Goal: Register for event/course

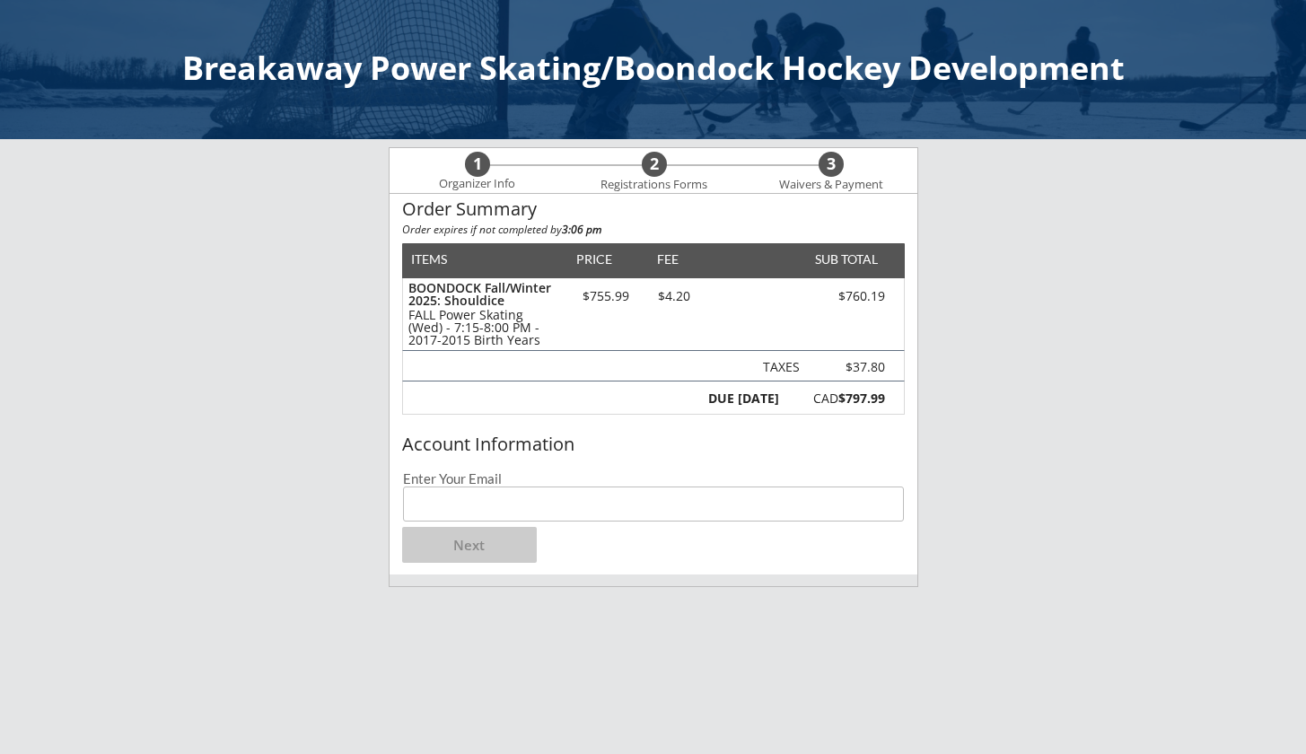
click at [566, 498] on input "email" at bounding box center [653, 503] width 501 height 35
type input "[EMAIL_ADDRESS][DOMAIN_NAME]"
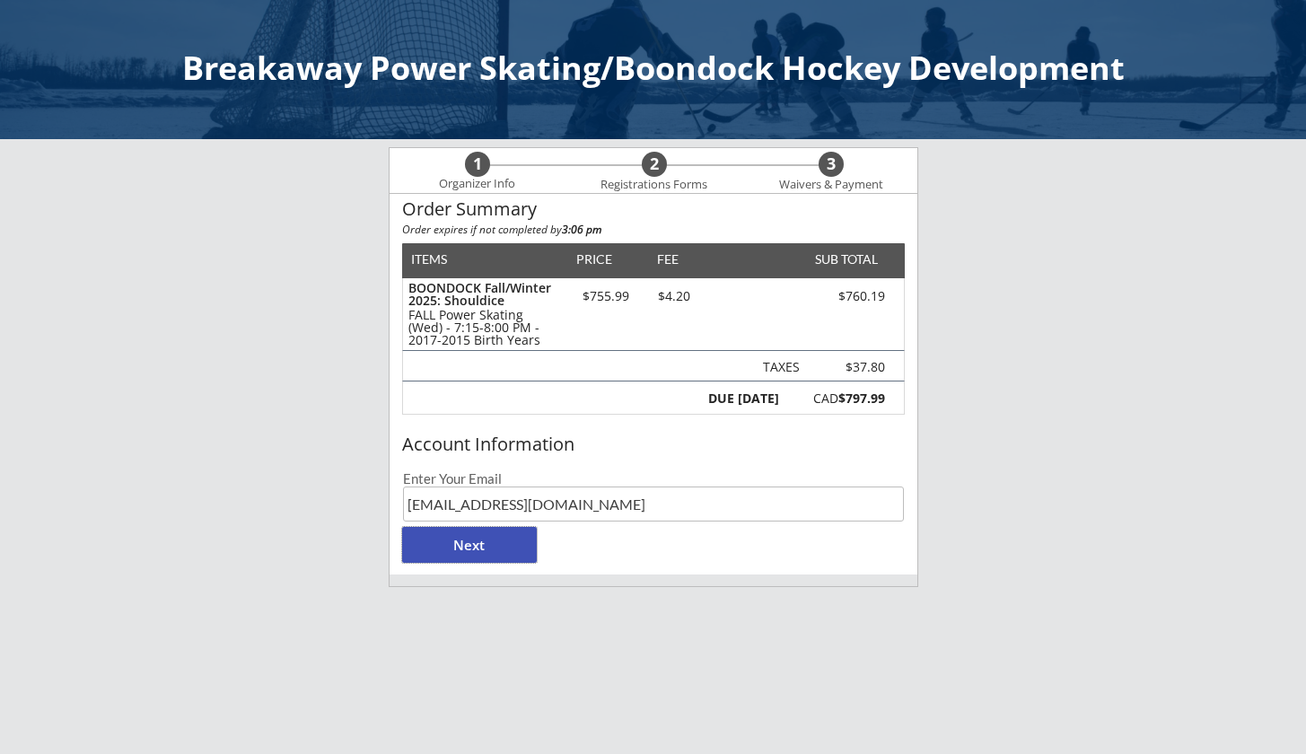
click at [505, 552] on button "Next" at bounding box center [469, 545] width 135 height 36
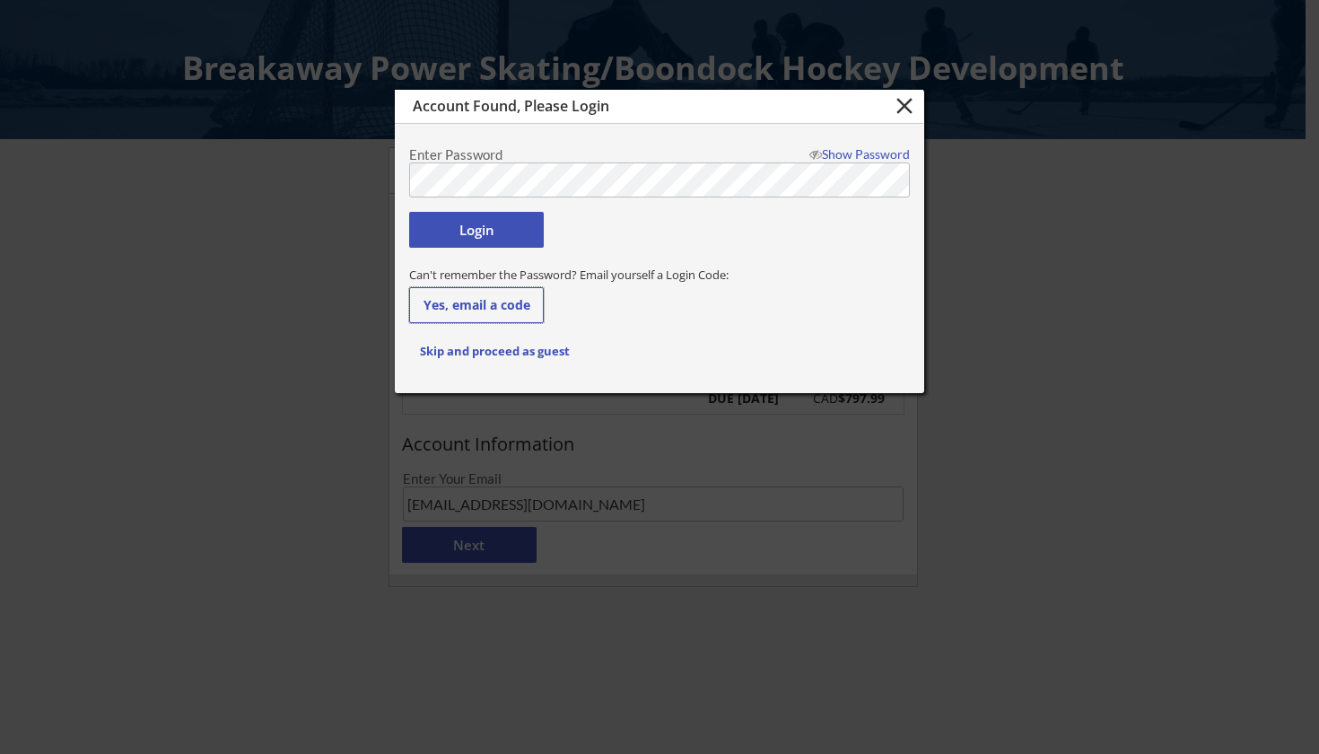
drag, startPoint x: 467, startPoint y: 301, endPoint x: 469, endPoint y: 313, distance: 12.7
click at [473, 355] on button "Skip and proceed as guest" at bounding box center [494, 351] width 171 height 36
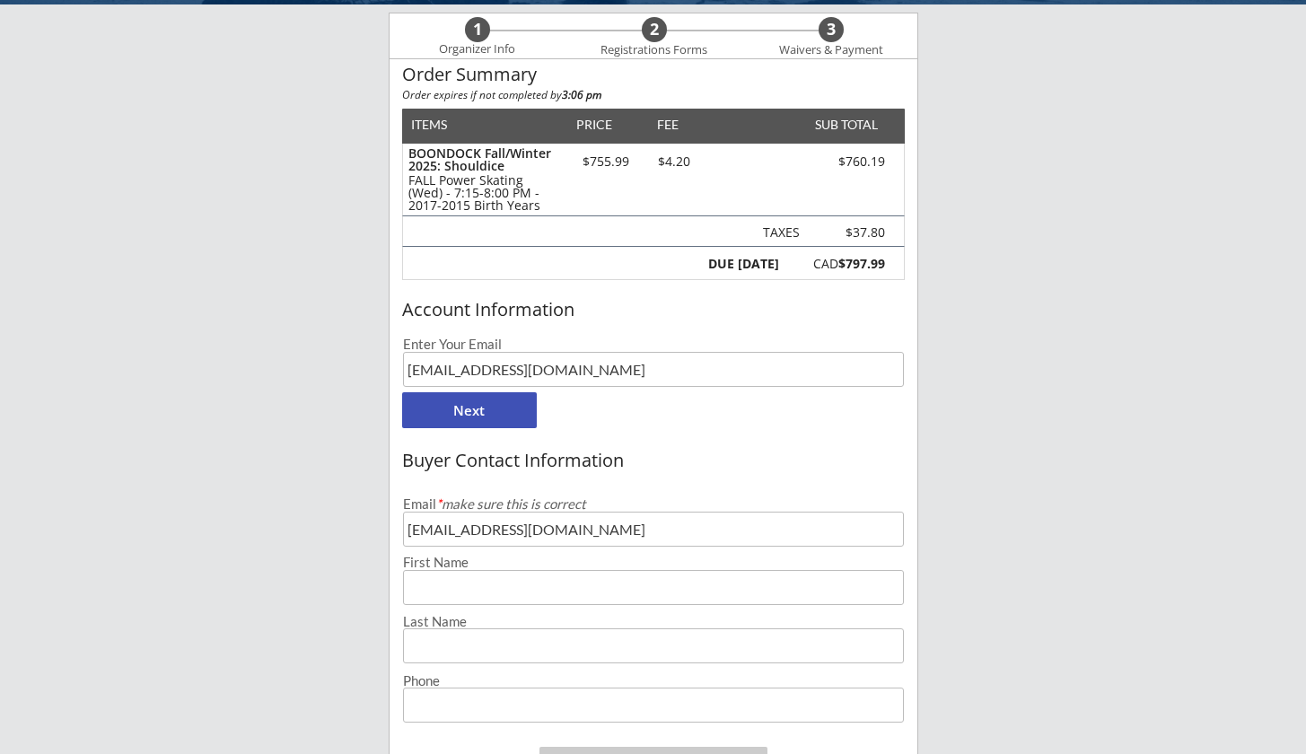
scroll to position [285, 0]
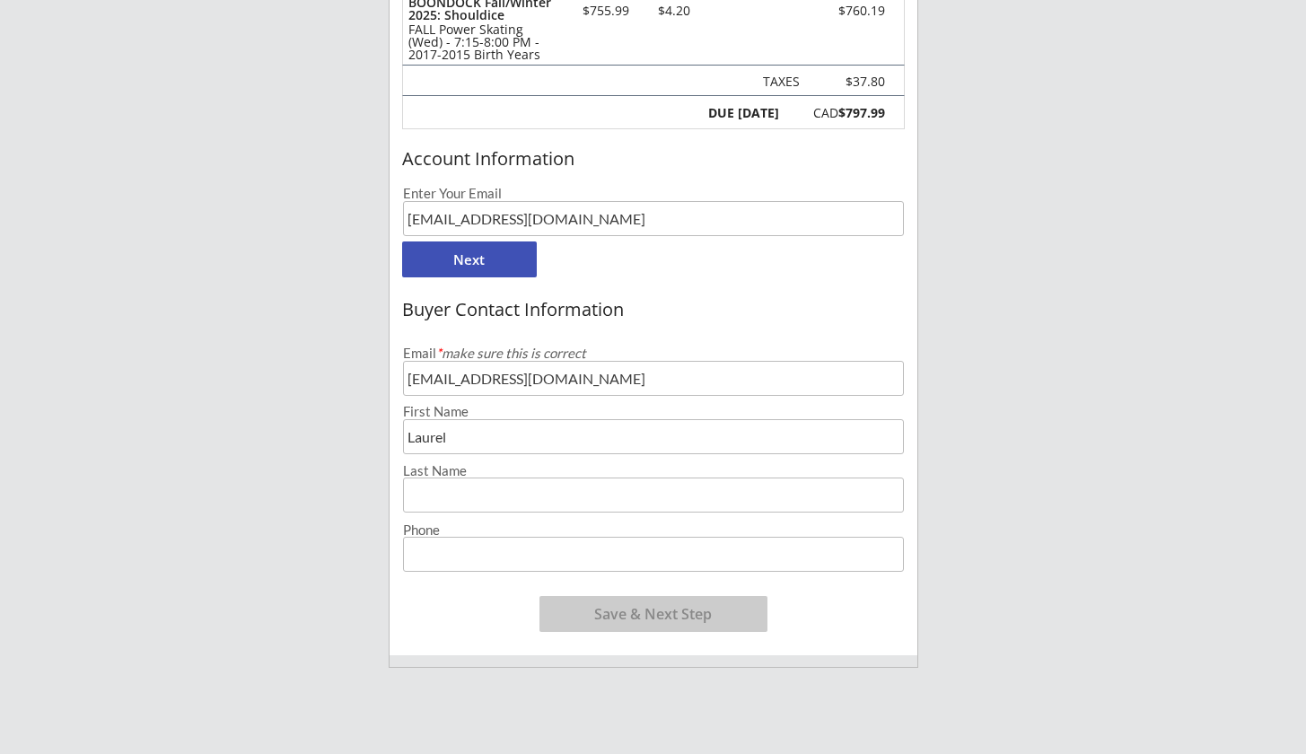
type input "Laurel"
type input "[PERSON_NAME]"
type input "[PHONE_NUMBER]"
click at [867, 641] on div "Buyer Contact Information Email * make sure this is correct [PERSON_NAME][EMAIL…" at bounding box center [654, 472] width 528 height 366
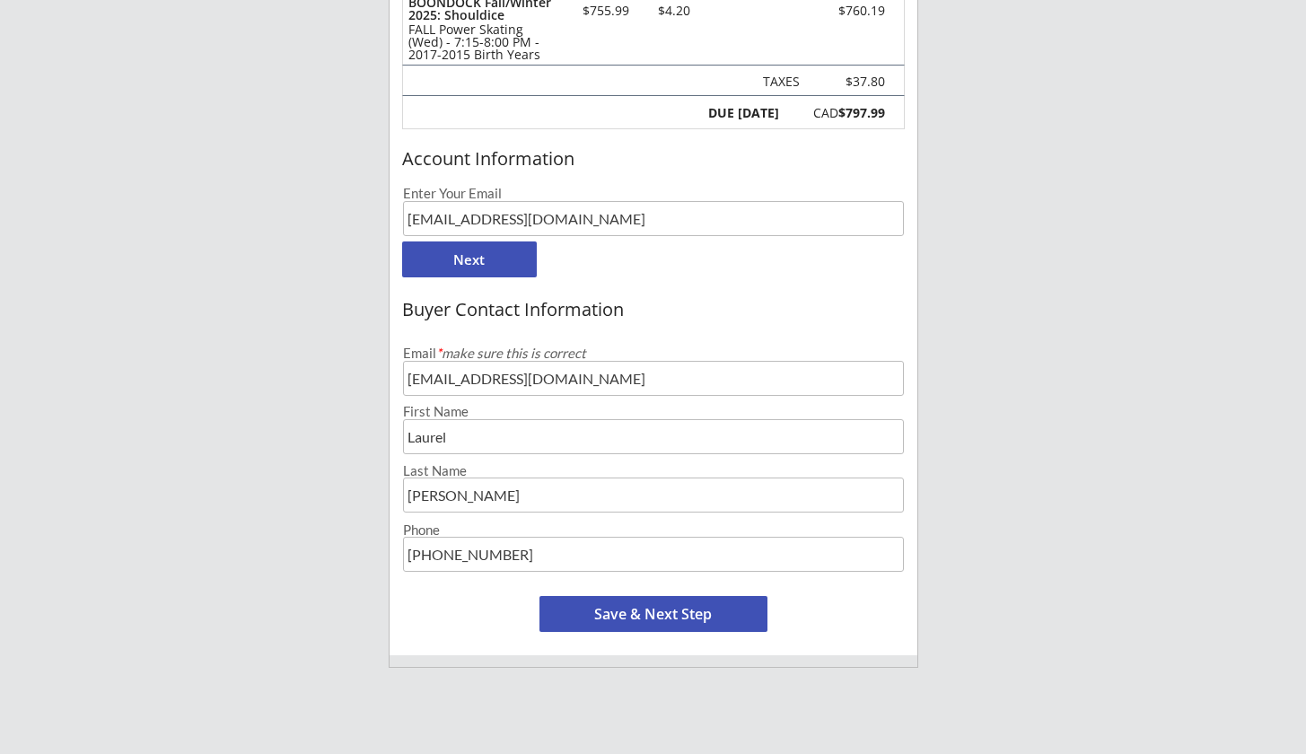
click at [720, 607] on button "Save & Next Step" at bounding box center [653, 614] width 228 height 36
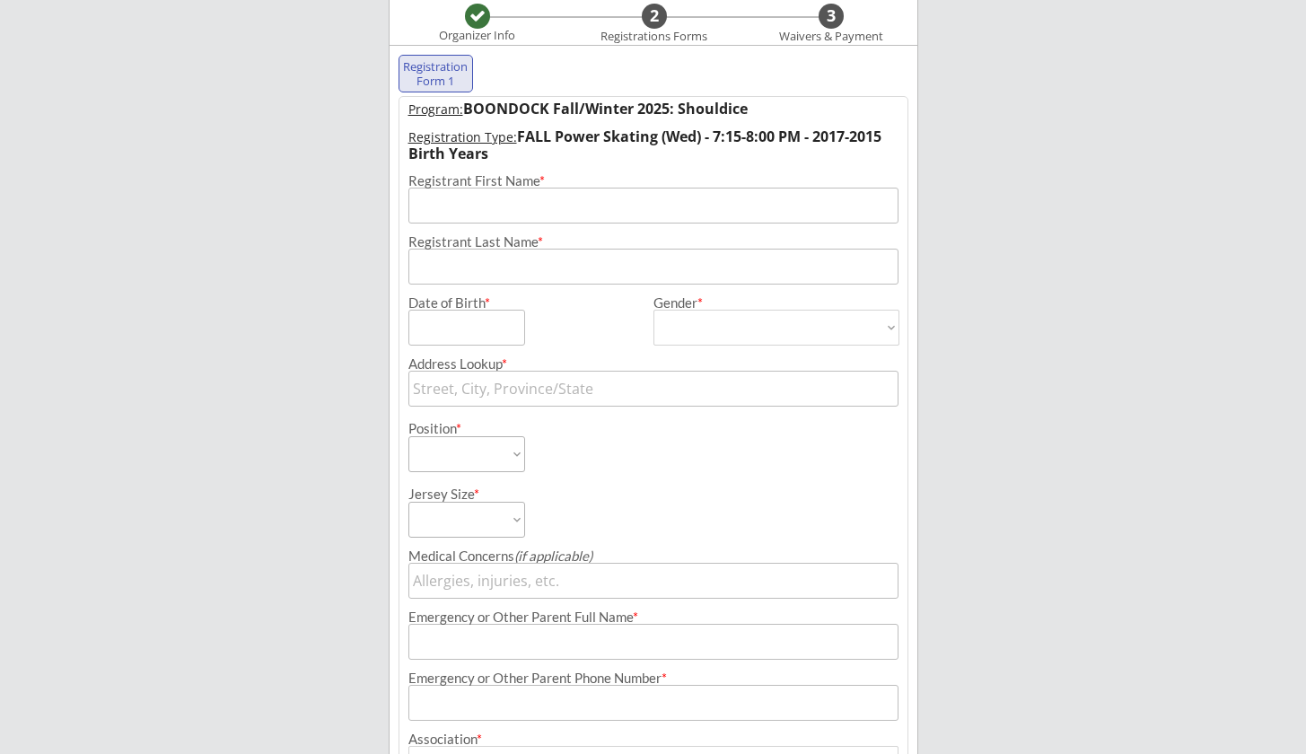
scroll to position [129, 0]
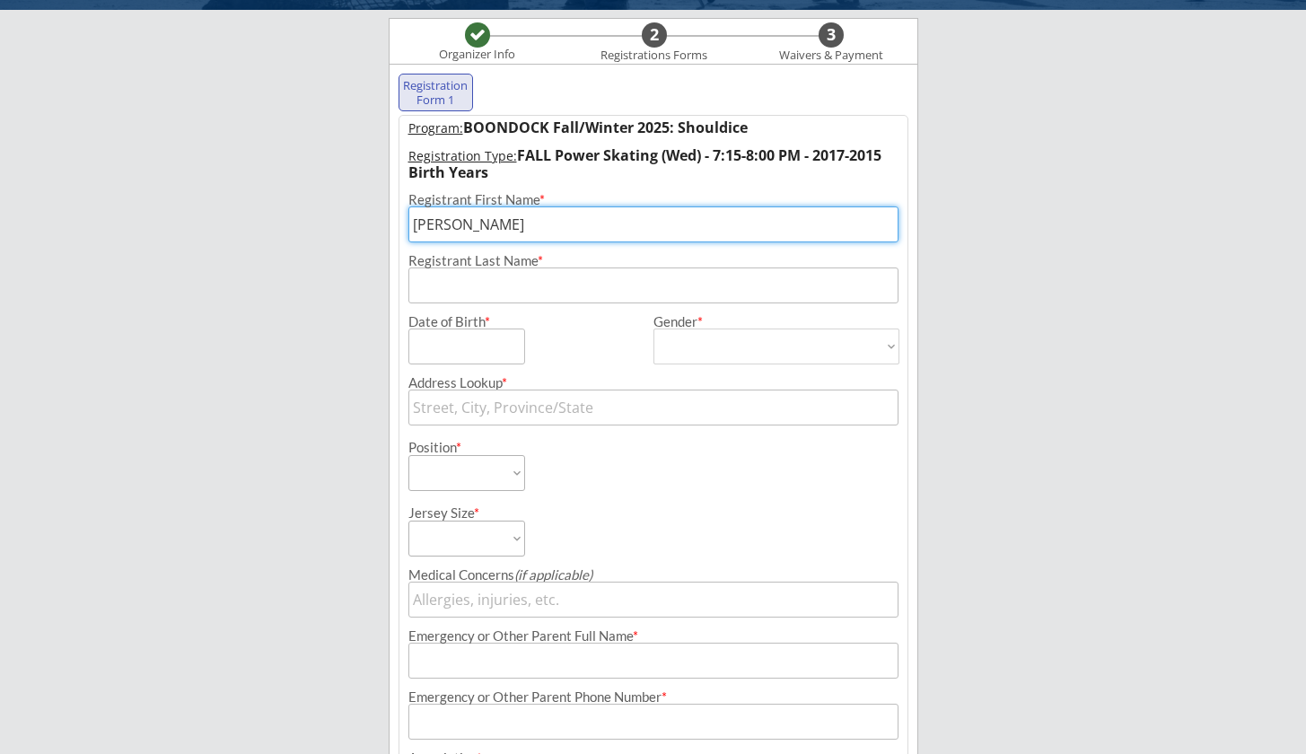
type input "[PERSON_NAME]"
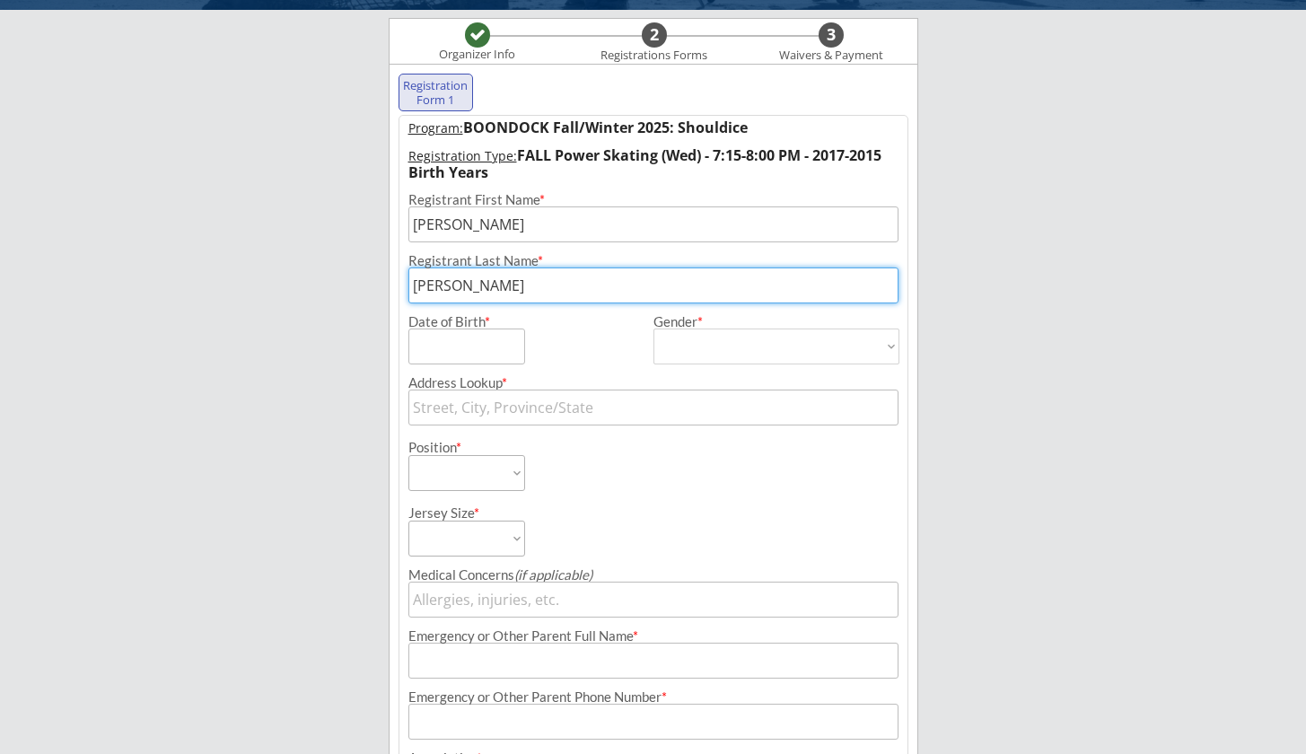
type input "[PERSON_NAME]"
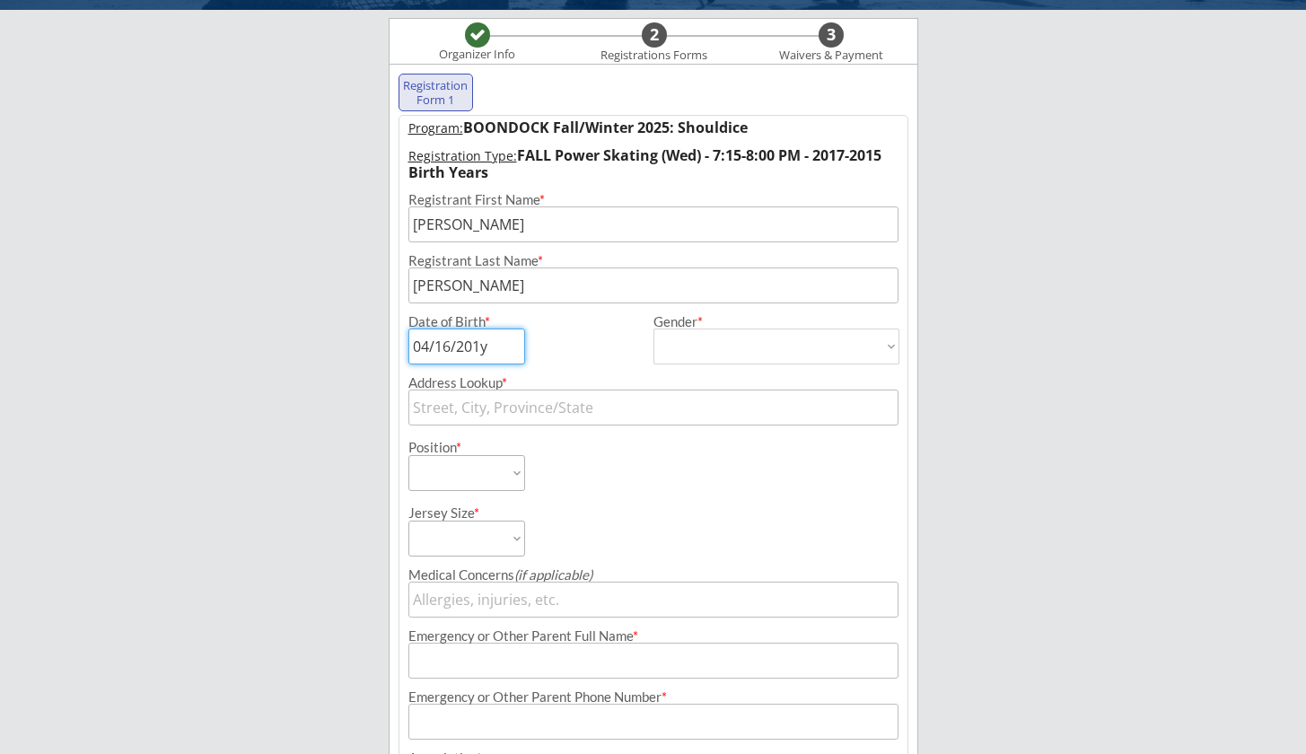
type input "[DATE]"
select select ""[DEMOGRAPHIC_DATA]""
type input "[DEMOGRAPHIC_DATA]"
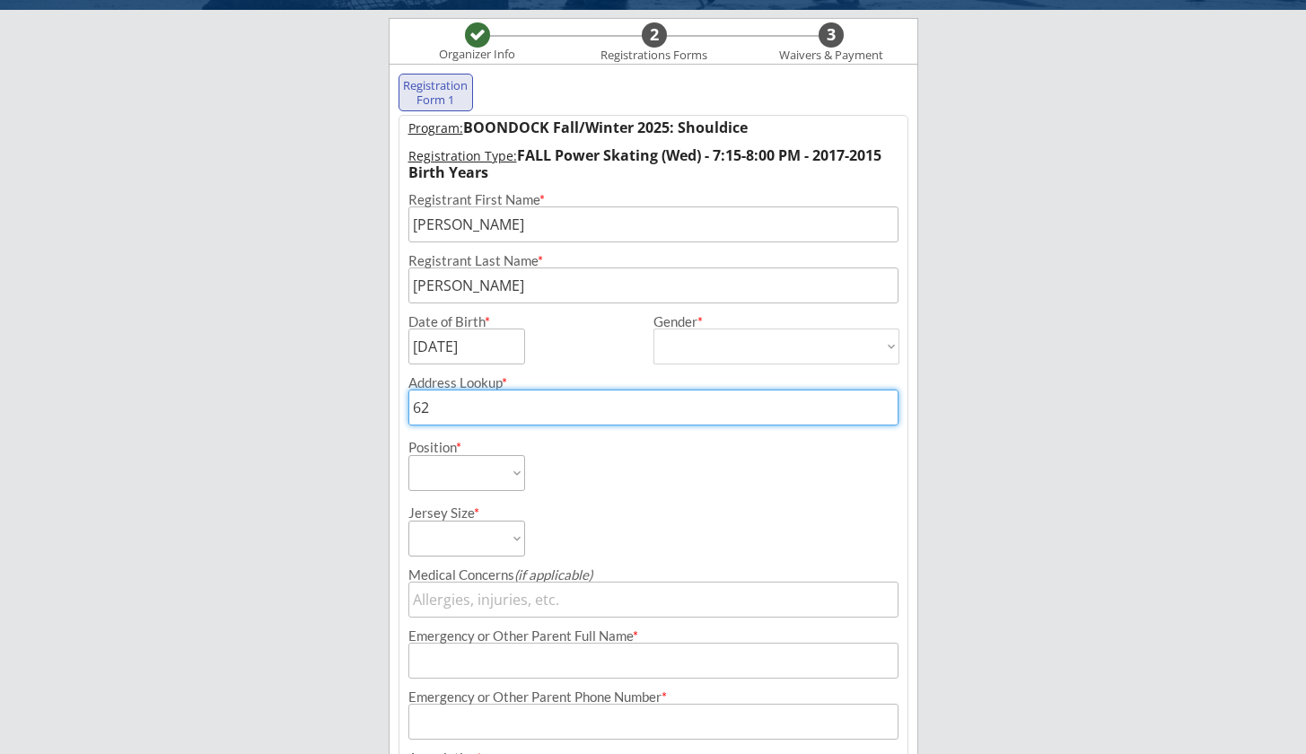
type input "62"
type input "[STREET_ADDRESS]"
type input "62 S"
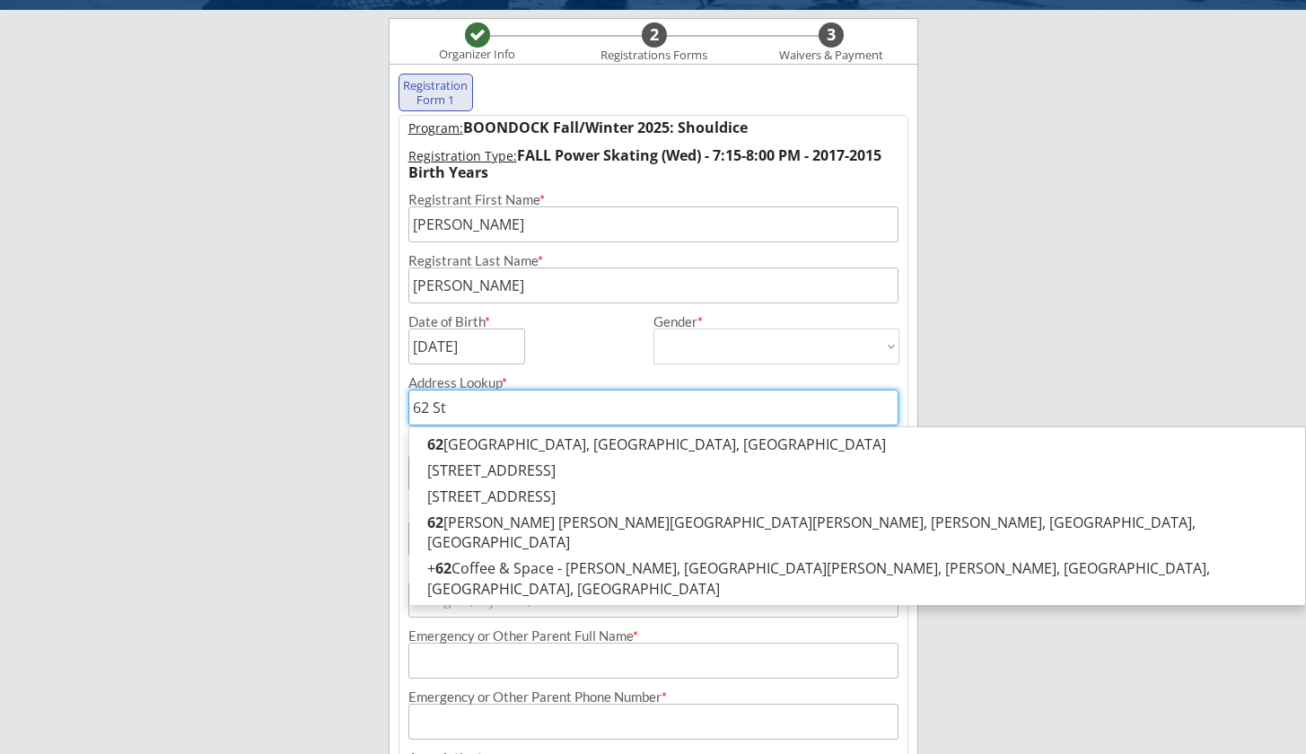
type input "62 Str"
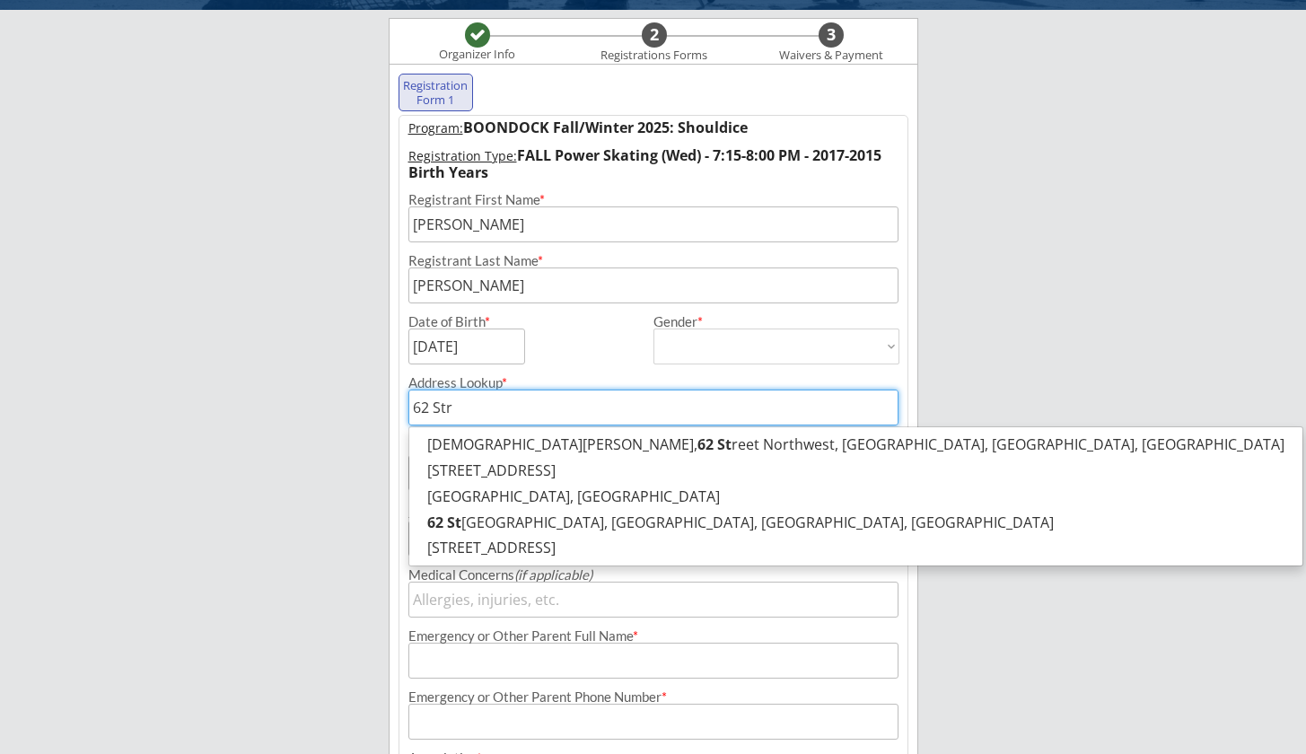
type input "[STREET_ADDRESS]"
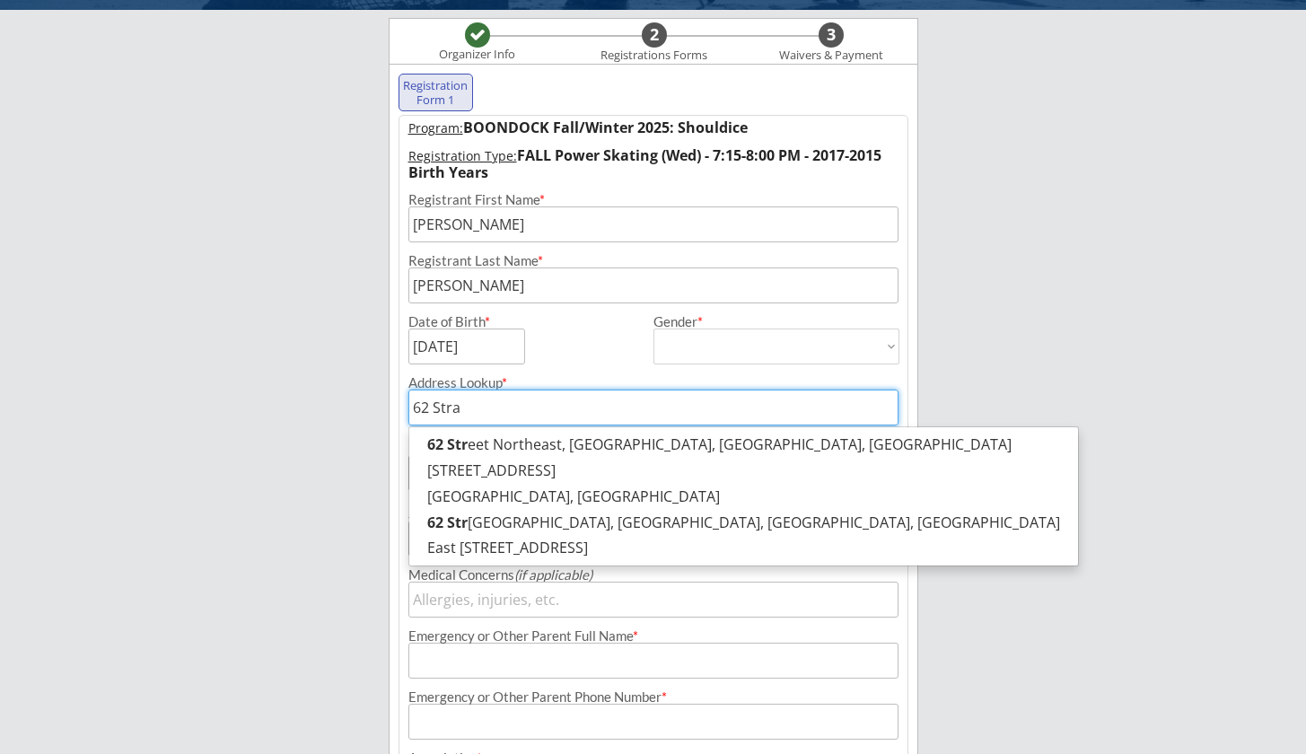
type input "62 Strat"
type input "[STREET_ADDRESS]"
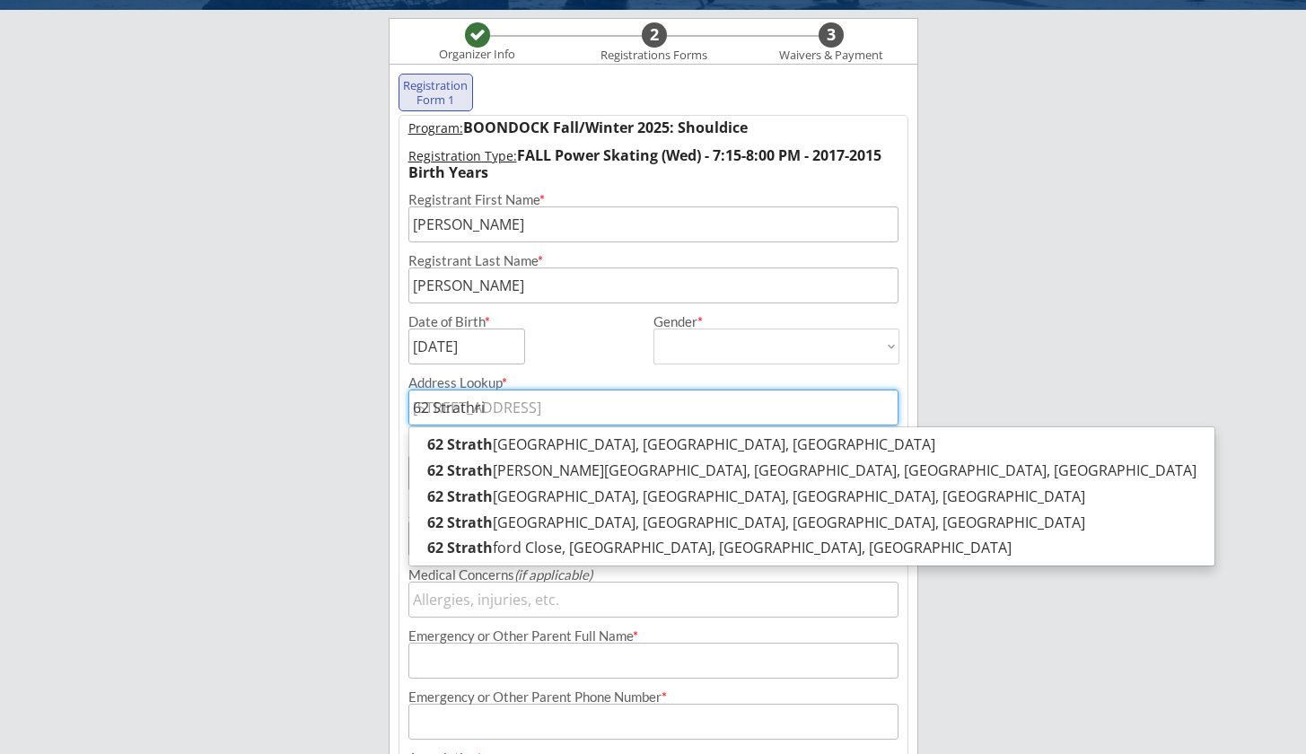
type input "62 Strathrid"
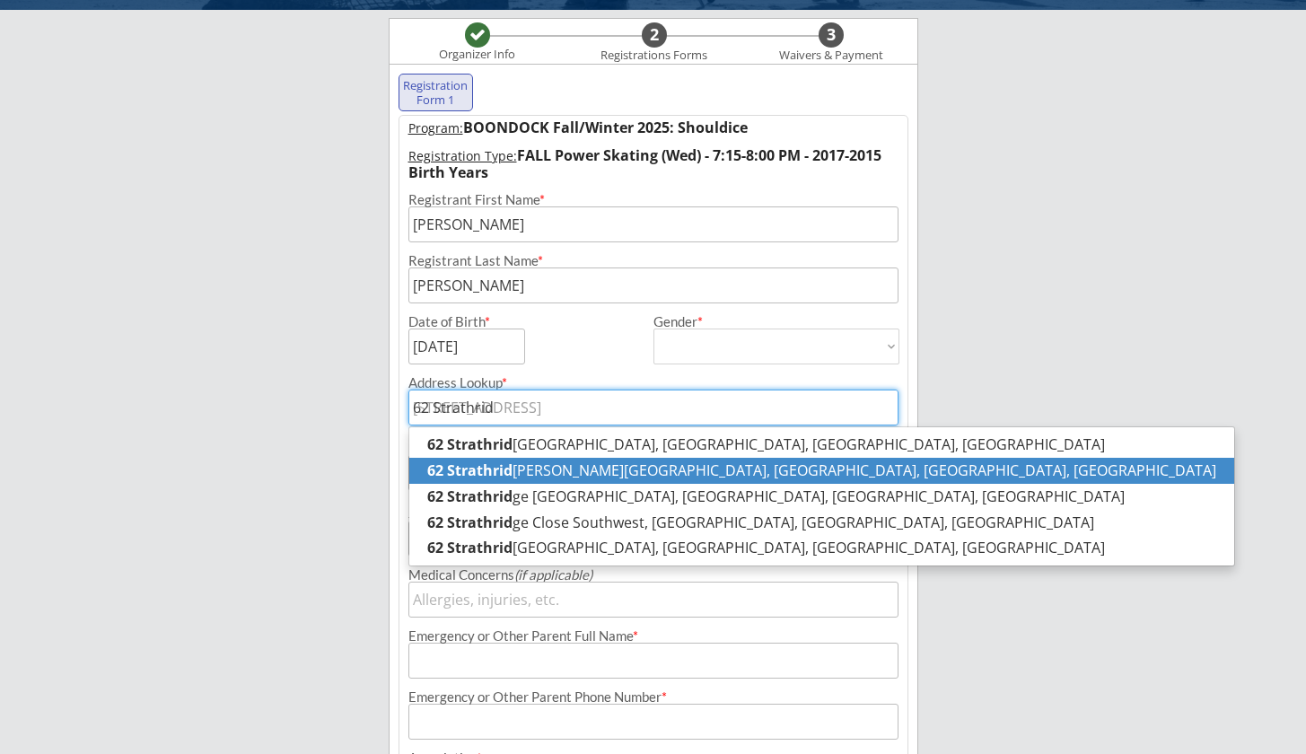
click at [556, 465] on p "[STREET_ADDRESS][PERSON_NAME]" at bounding box center [821, 471] width 825 height 26
type input "[STREET_ADDRESS]"
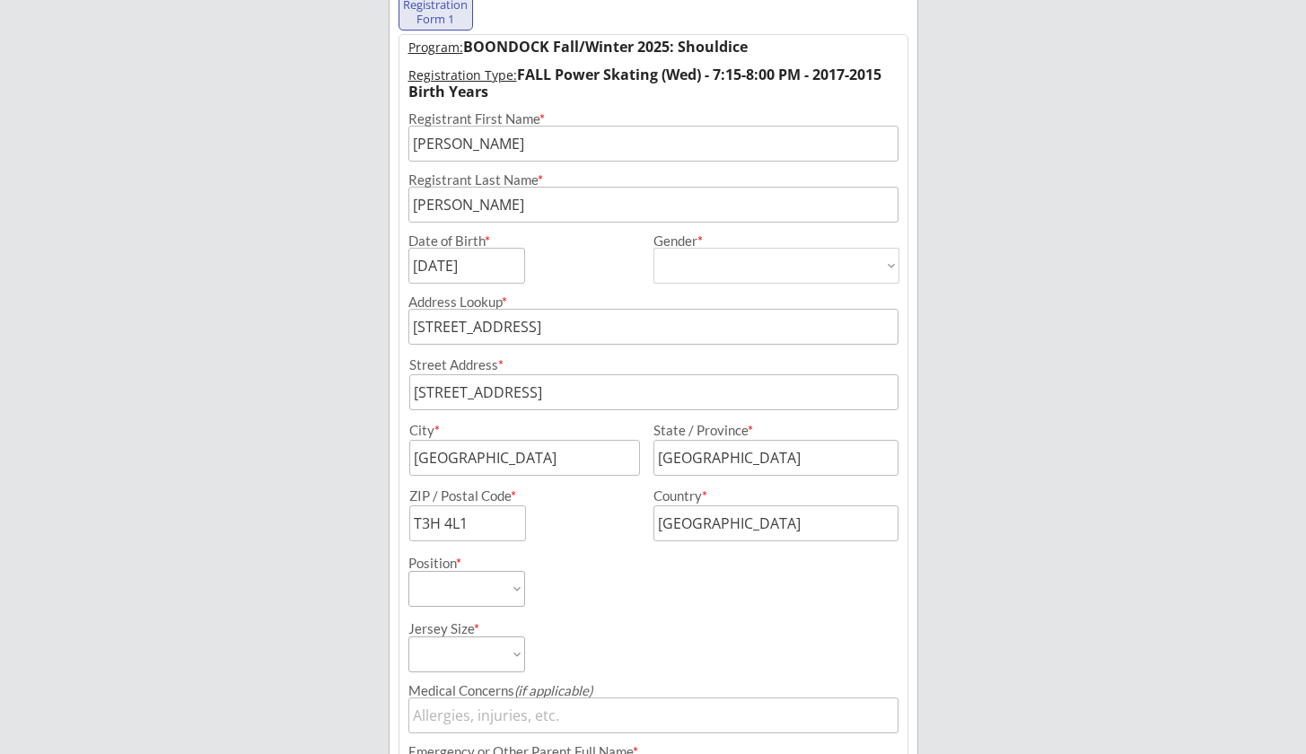
scroll to position [214, 0]
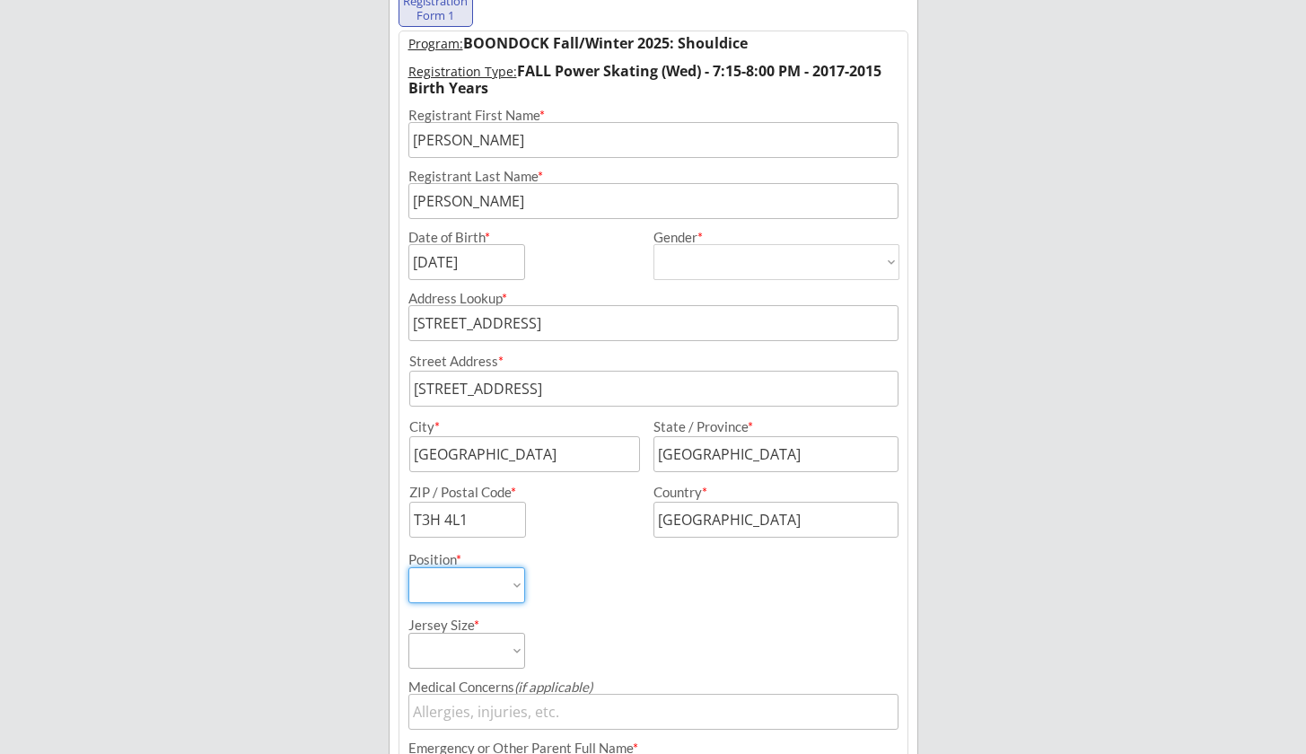
select select ""Forward""
select select ""Youth M""
click at [718, 651] on div "Jersey Size * Youth S Youth M Youth L Youth XL Adult S Adult M Adult L Adult XL" at bounding box center [653, 636] width 508 height 66
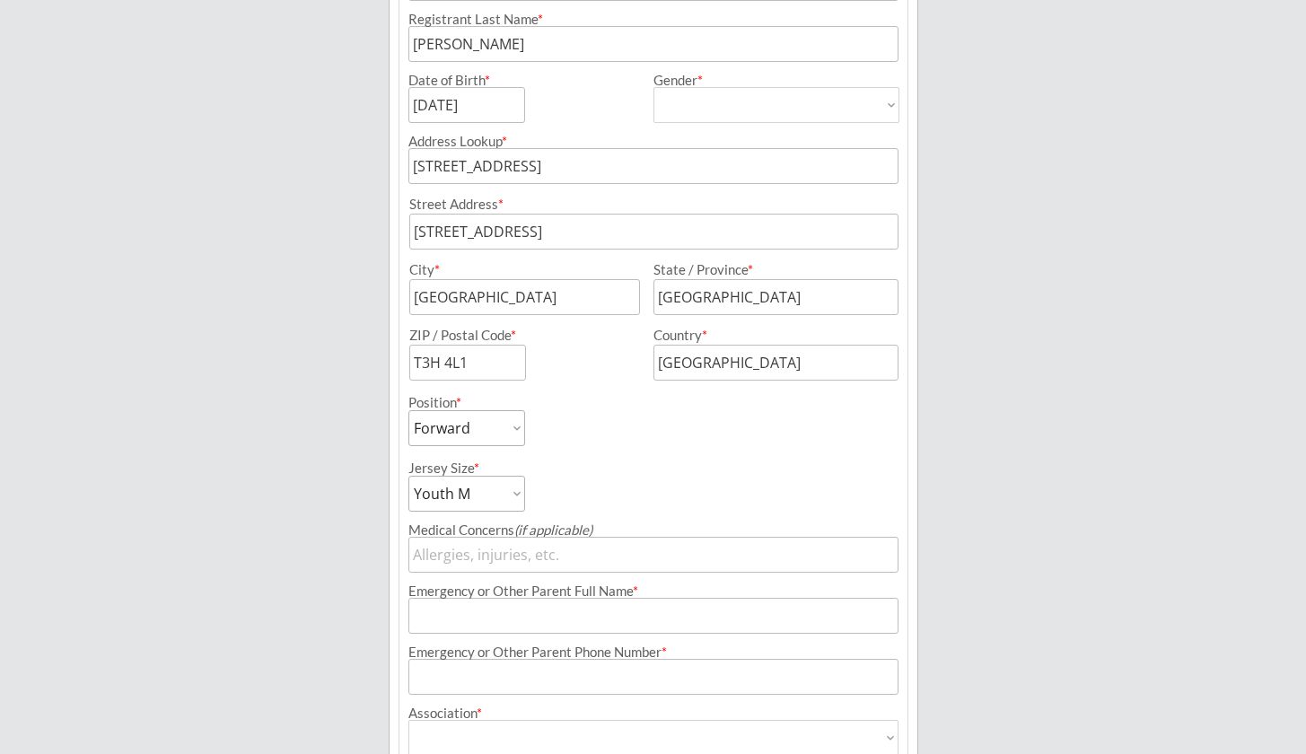
scroll to position [510, 0]
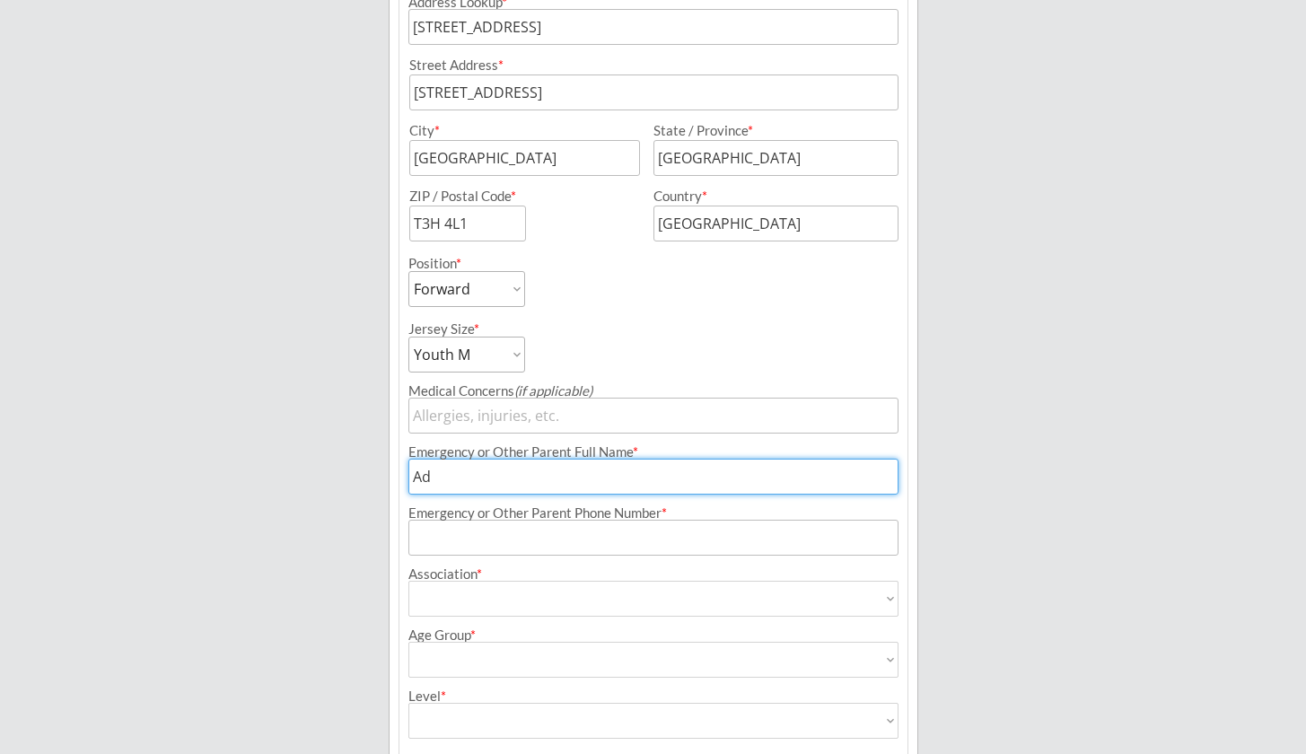
type input "A"
type input "[PERSON_NAME]"
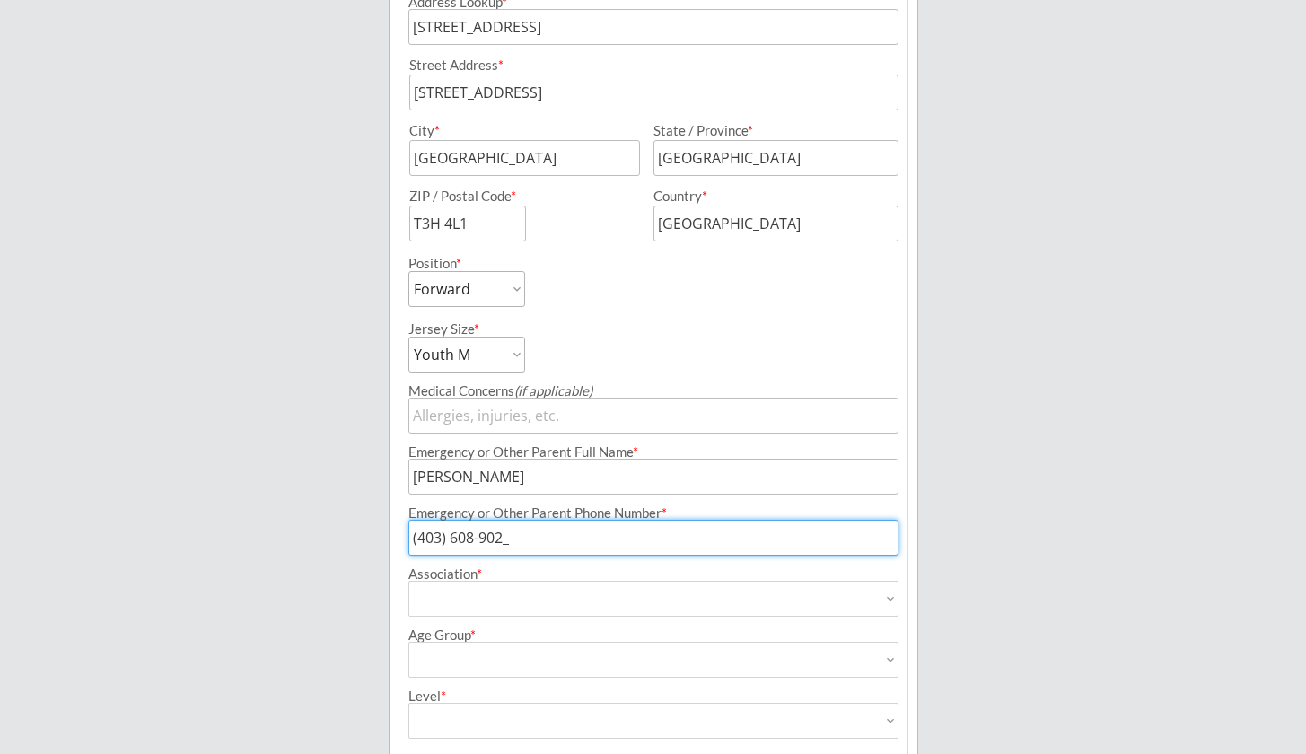
type input "[PHONE_NUMBER]"
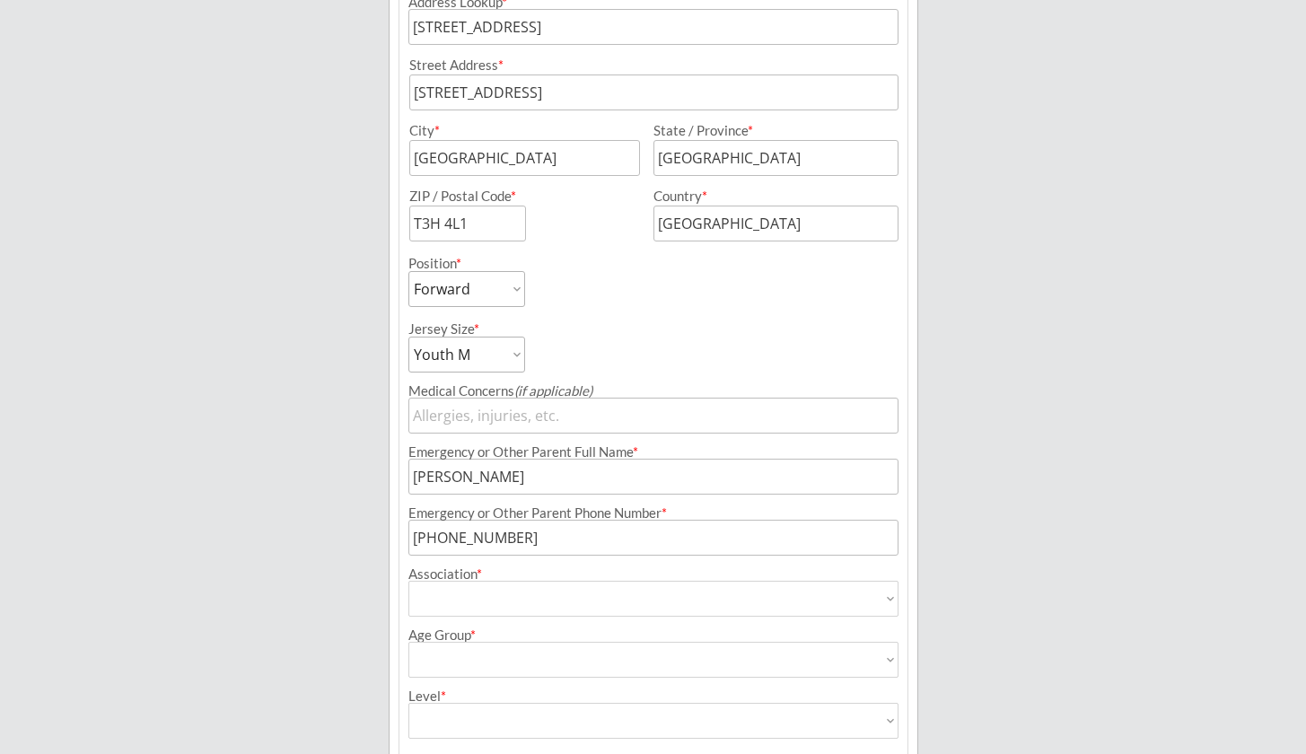
select select ""Trails West Hockey Association ""
type input "Trails West Hockey Association"
select select ""U11""
type input "U11"
click at [1231, 601] on div "Breakaway Power Skating/Boondock Hockey Development Organizer Info 2 Registrati…" at bounding box center [653, 194] width 1306 height 1409
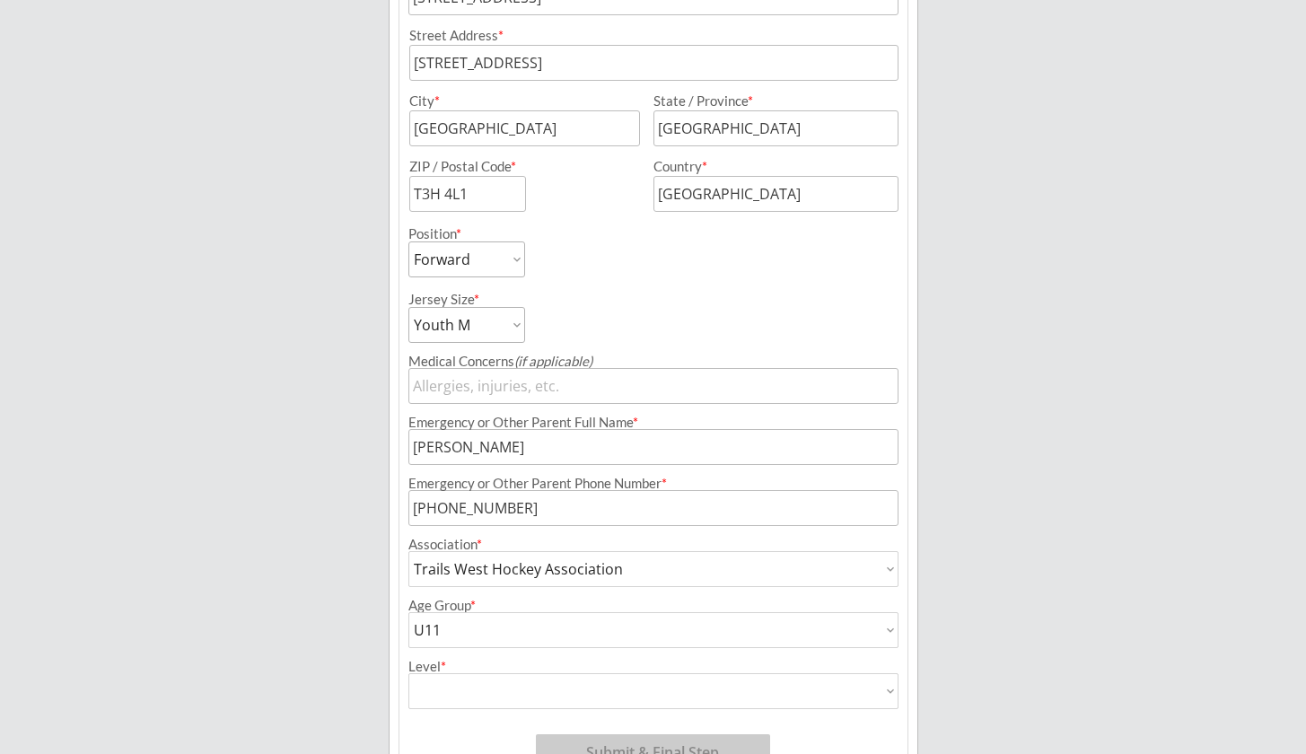
scroll to position [578, 0]
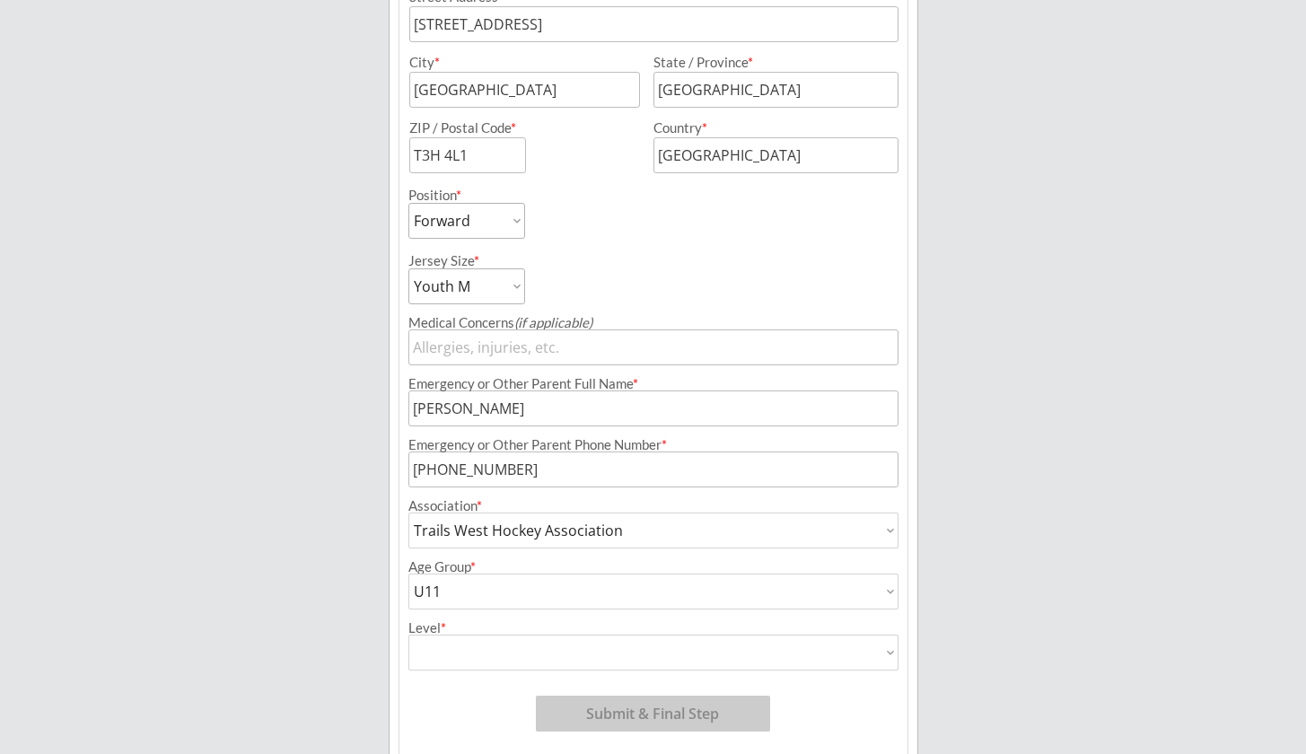
select select ""Division 1""
type input "Division 1"
select select ""U9""
type input "U9"
click at [1156, 580] on div "Breakaway Power Skating/Boondock Hockey Development Organizer Info 2 Registrati…" at bounding box center [653, 126] width 1306 height 1409
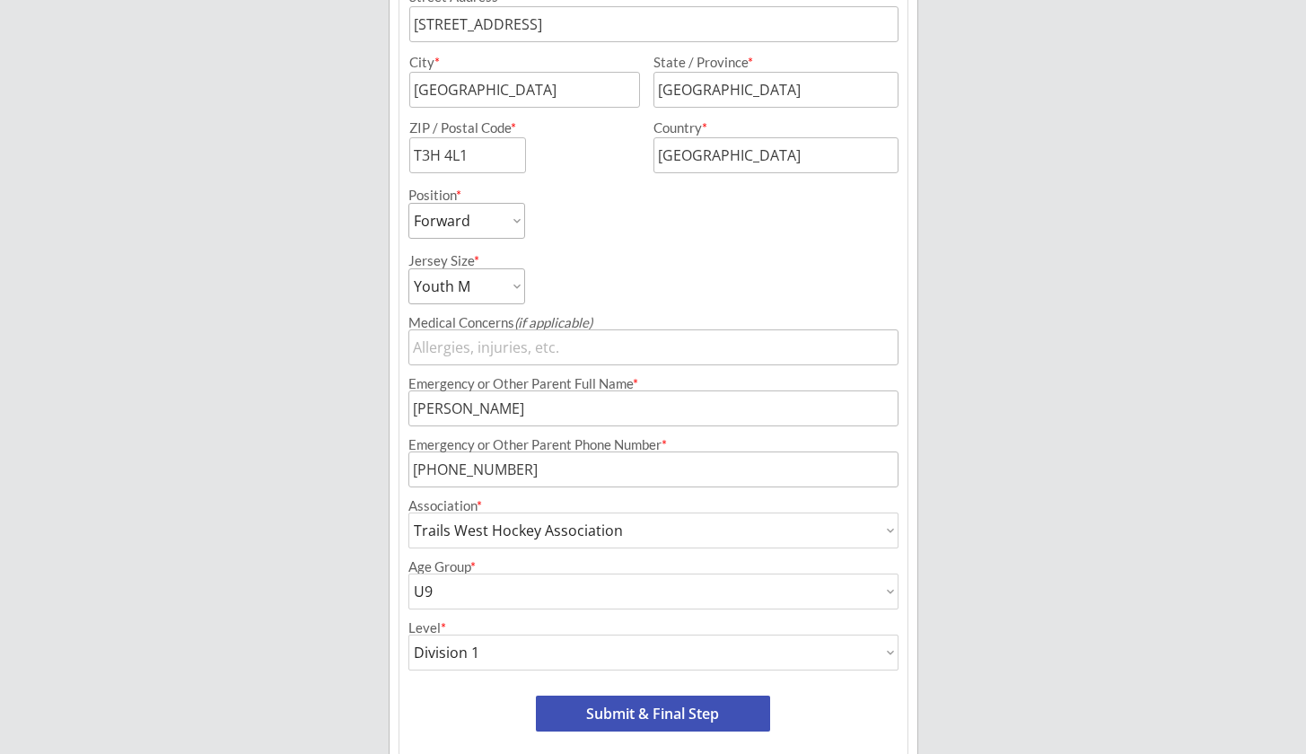
scroll to position [655, 0]
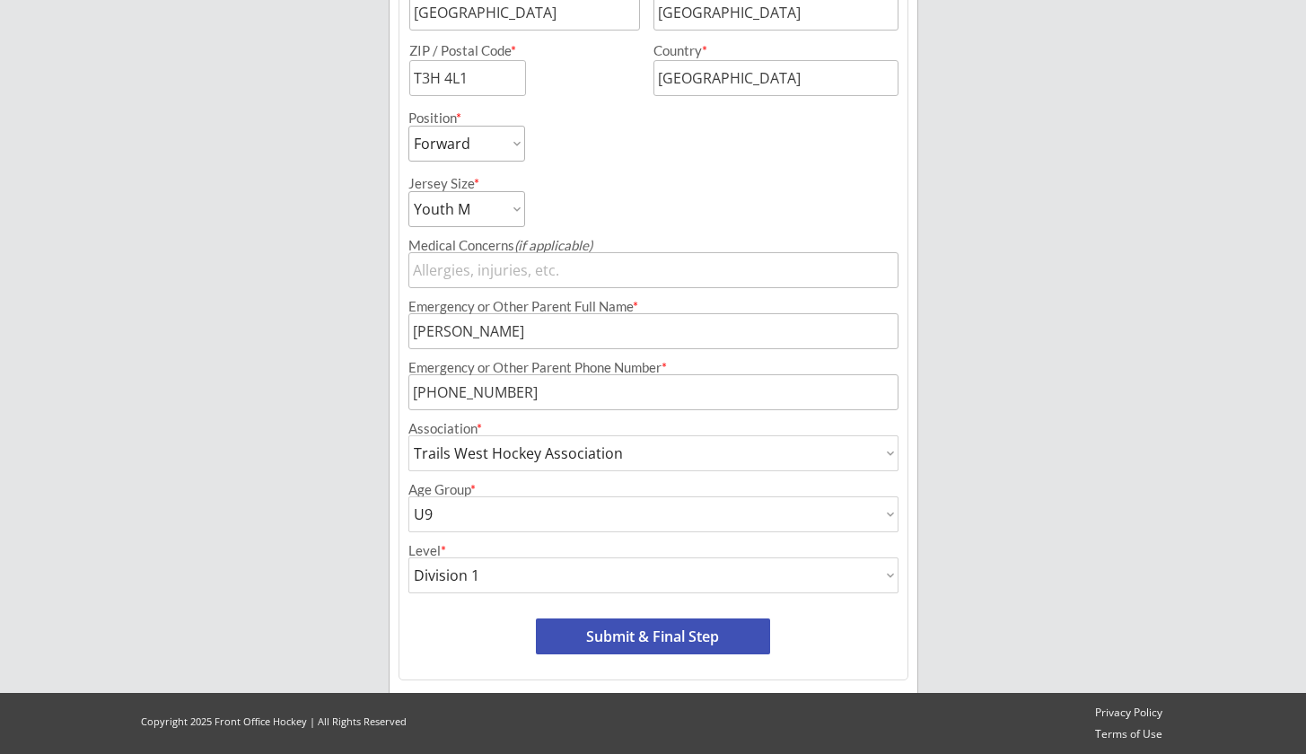
click at [691, 643] on button "Submit & Final Step" at bounding box center [653, 636] width 234 height 36
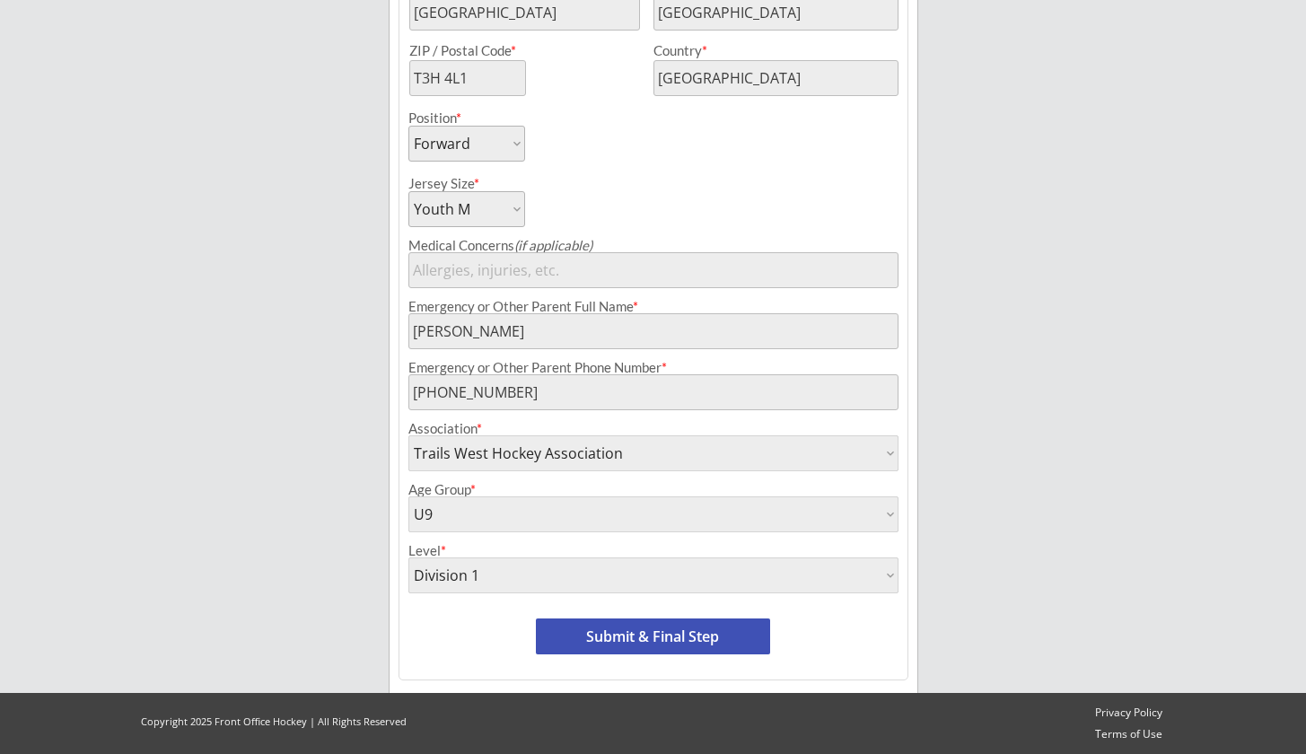
click at [677, 629] on button "Submit & Final Step" at bounding box center [653, 636] width 234 height 36
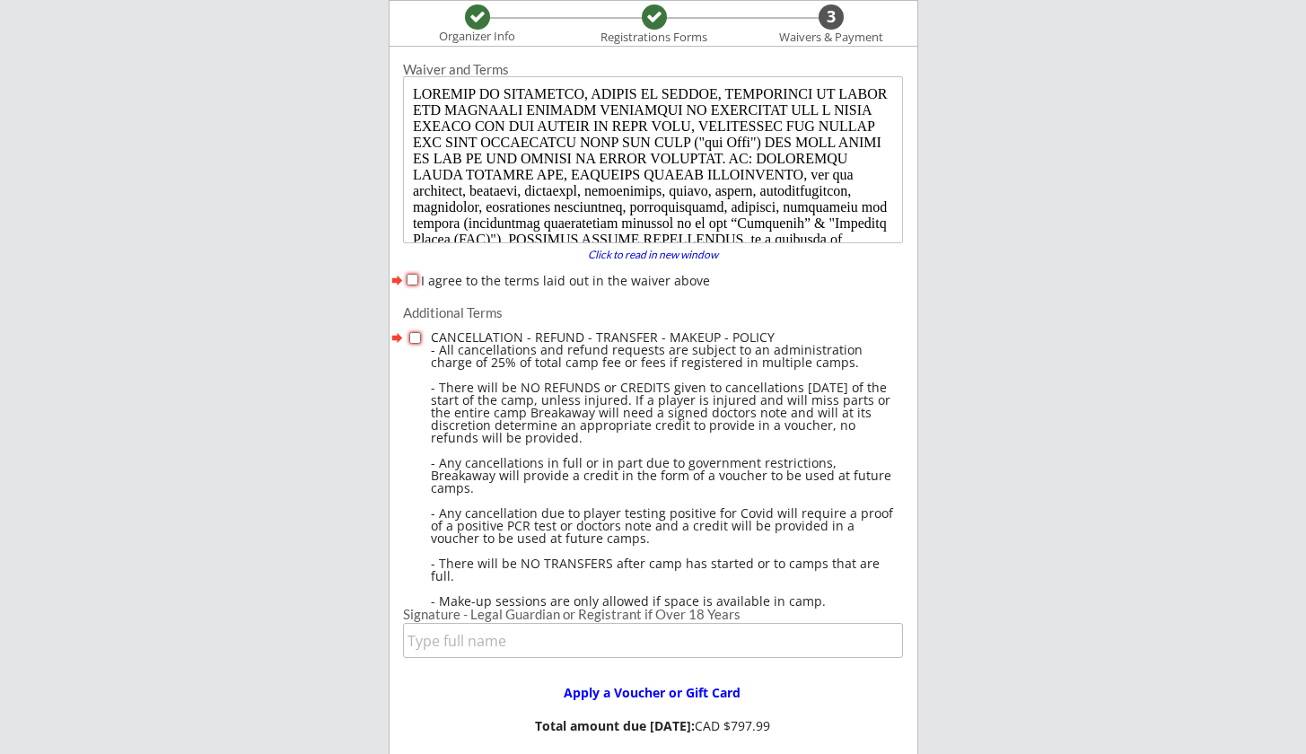
scroll to position [0, 0]
click at [406, 285] on div "I agree to the terms laid out in the waiver above" at bounding box center [653, 280] width 500 height 19
click at [407, 286] on div "I agree to the terms laid out in the waiver above" at bounding box center [653, 280] width 500 height 19
click at [421, 275] on label "I agree to the terms laid out in the waiver above" at bounding box center [565, 280] width 289 height 17
click at [416, 275] on input "I agree to the terms laid out in the waiver above" at bounding box center [413, 280] width 12 height 12
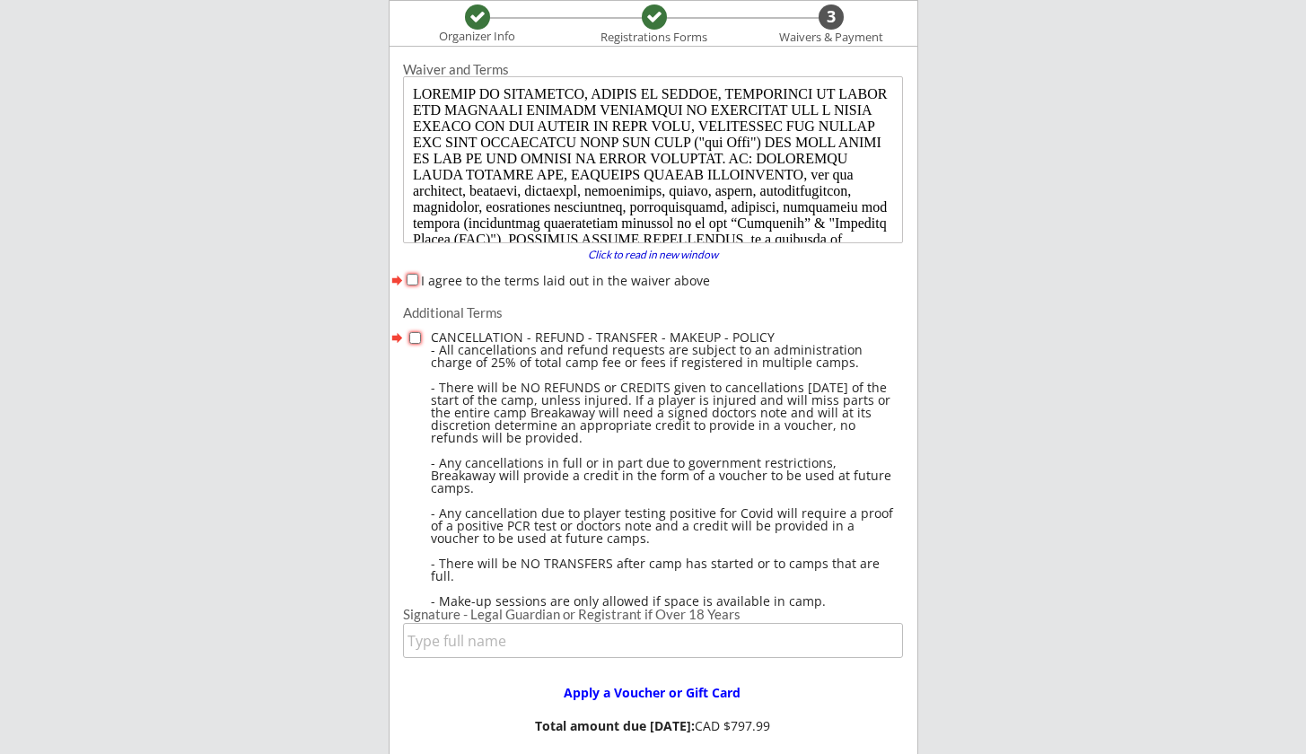
checkbox input "true"
click at [406, 335] on div at bounding box center [418, 341] width 24 height 25
click at [412, 335] on input "checkbox" at bounding box center [415, 338] width 12 height 12
checkbox input "true"
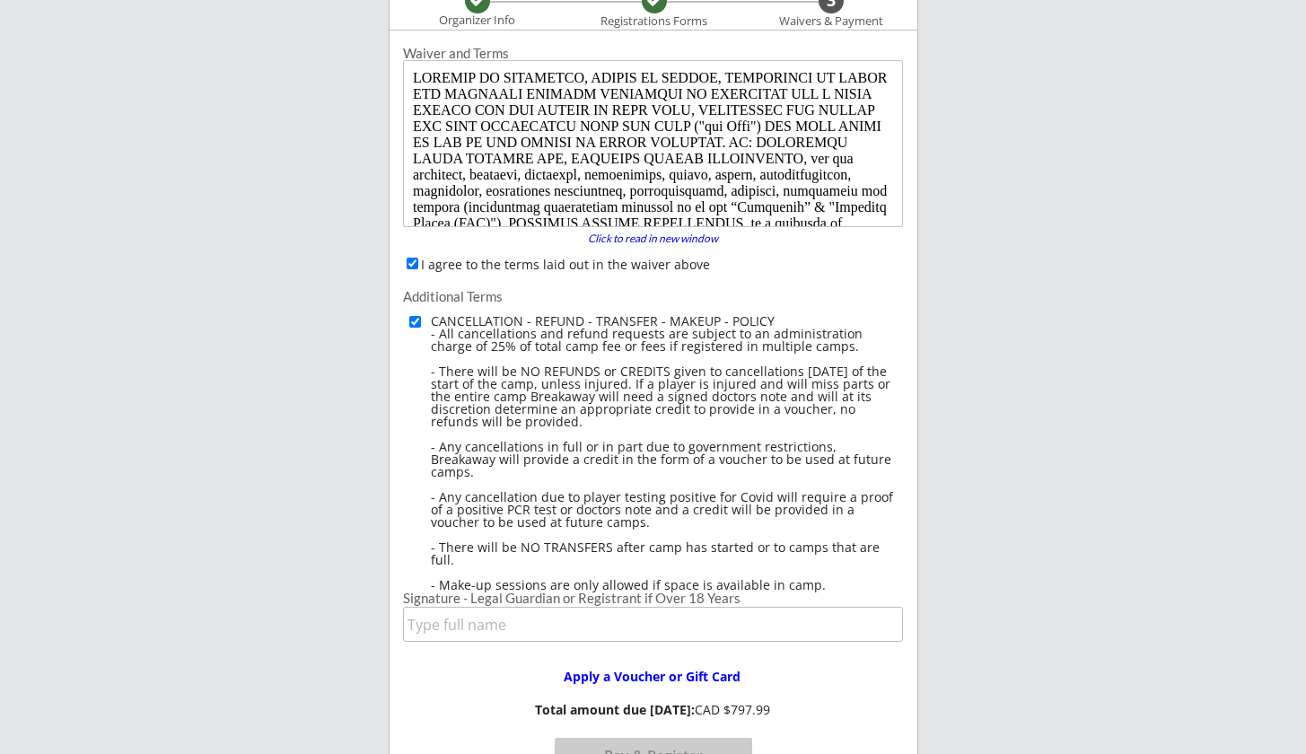
scroll to position [267, 0]
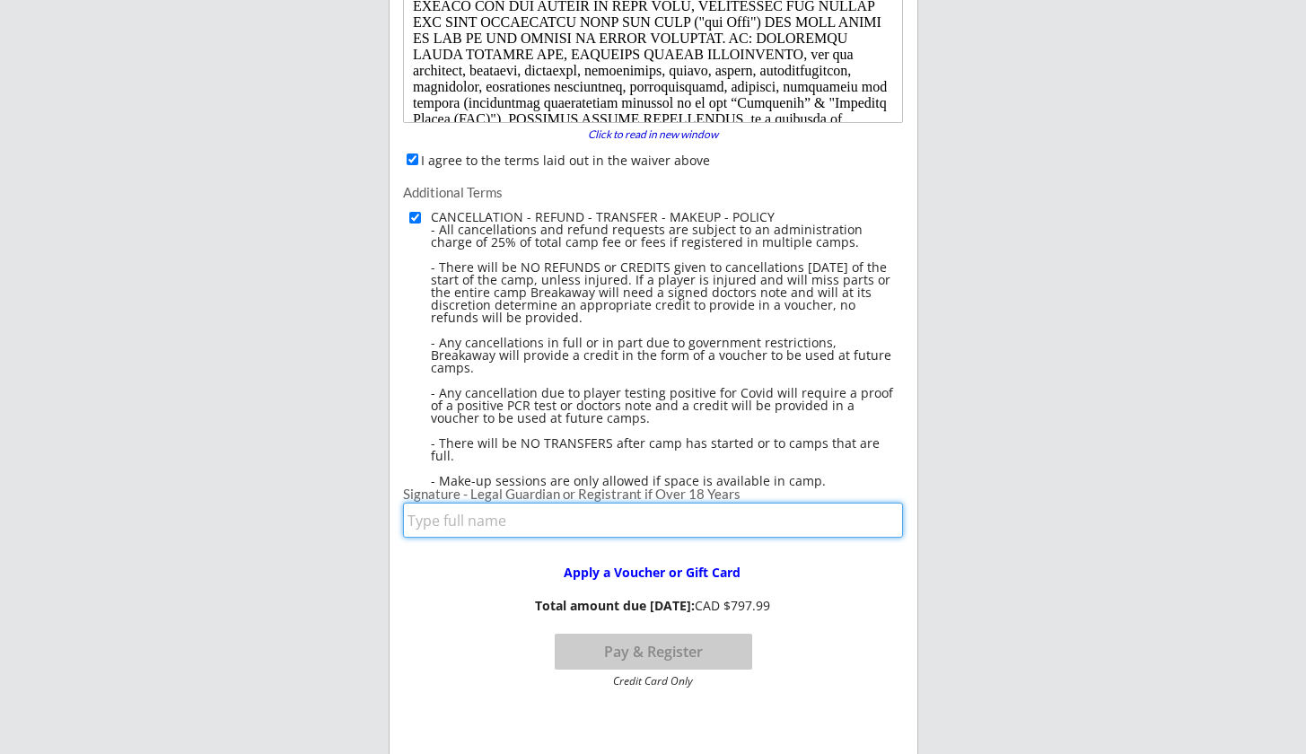
click at [523, 528] on input "input" at bounding box center [653, 520] width 500 height 35
type input "[PERSON_NAME]"
click at [689, 653] on button "Pay & Register" at bounding box center [653, 652] width 197 height 36
